Goal: Task Accomplishment & Management: Manage account settings

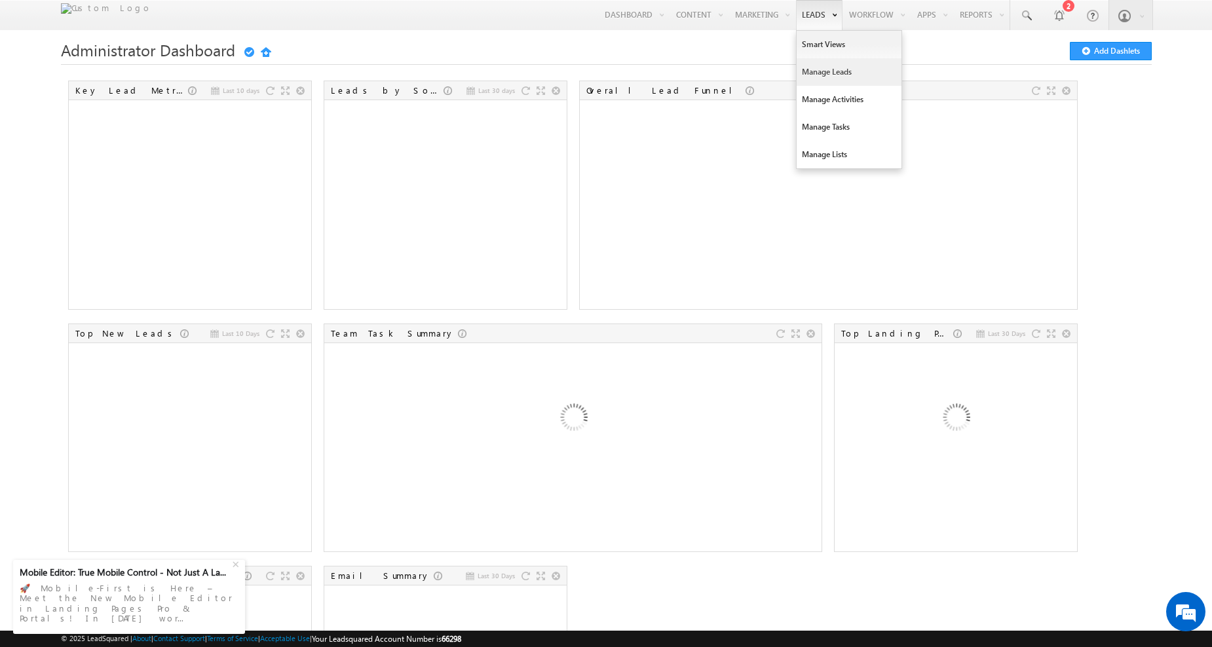
click at [816, 64] on link "Manage Leads" at bounding box center [849, 72] width 105 height 28
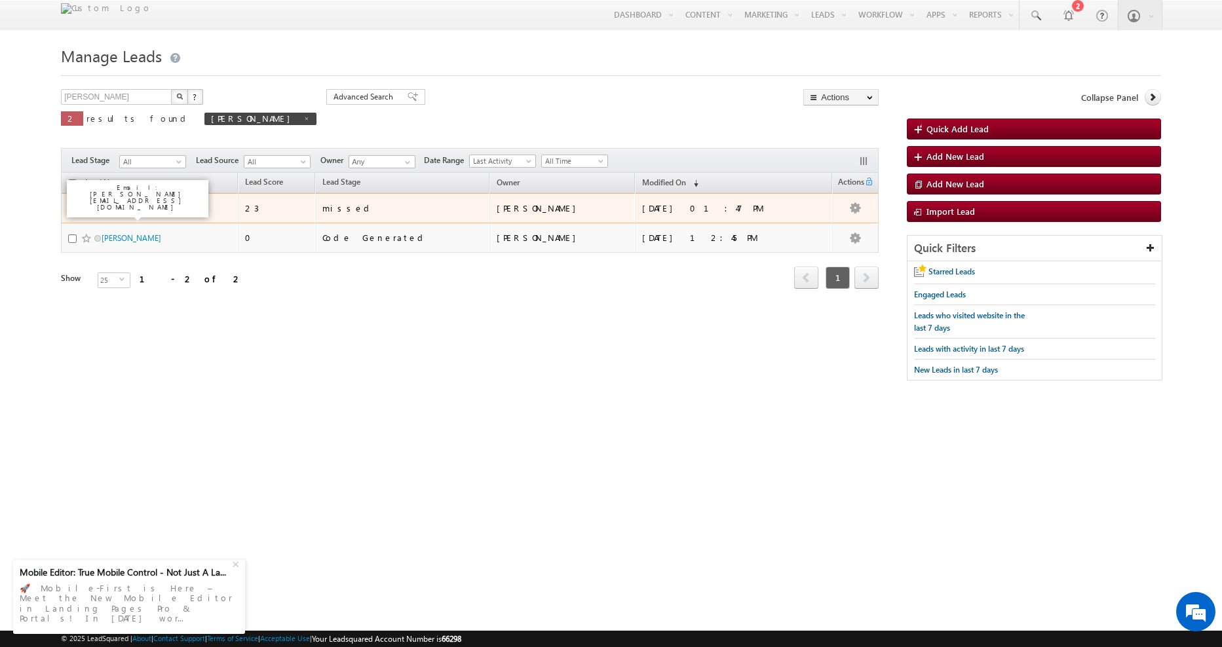
click at [117, 208] on link "[PERSON_NAME]" at bounding box center [132, 208] width 60 height 10
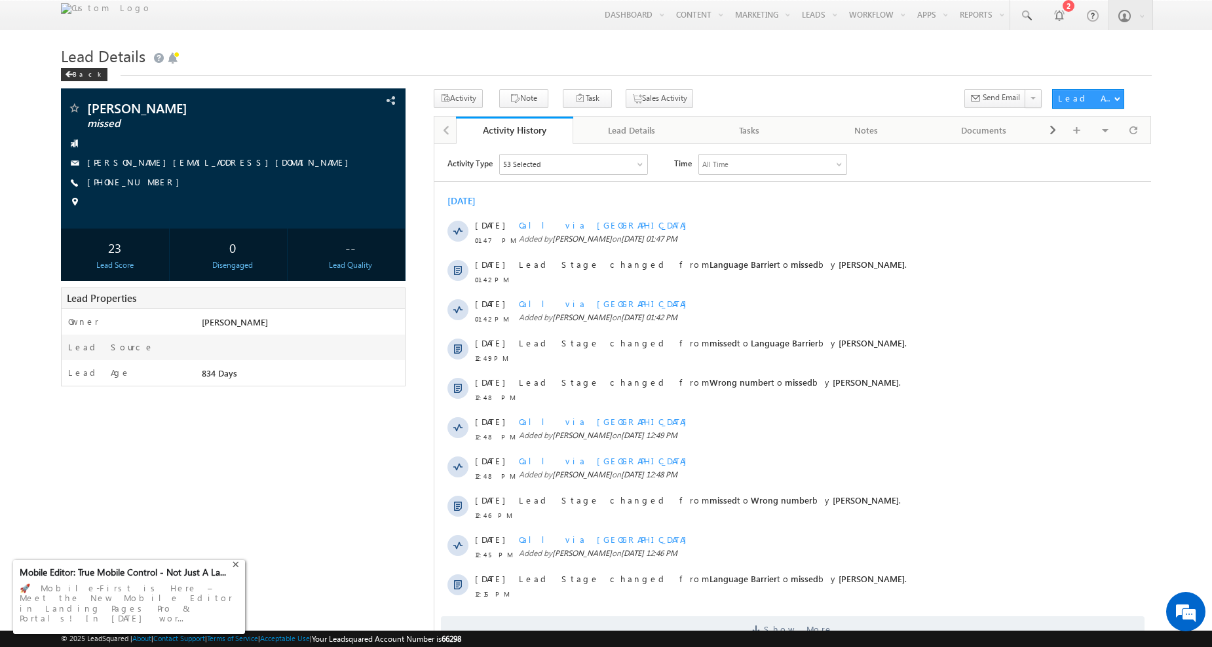
click at [236, 571] on div "+" at bounding box center [237, 564] width 16 height 16
